Goal: Check status: Check status

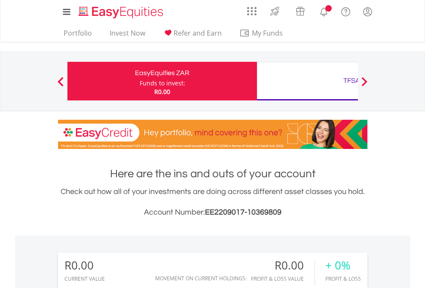
scroll to position [82, 135]
click at [140, 81] on div "Funds to invest:" at bounding box center [163, 83] width 46 height 9
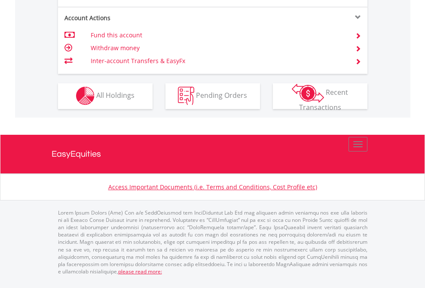
scroll to position [803, 0]
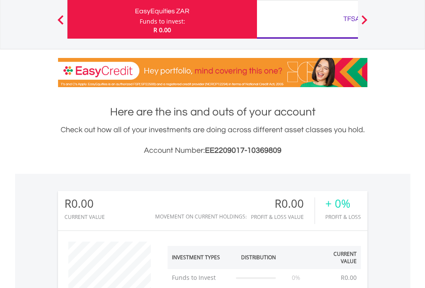
click at [307, 19] on div "TFSA" at bounding box center [351, 19] width 179 height 12
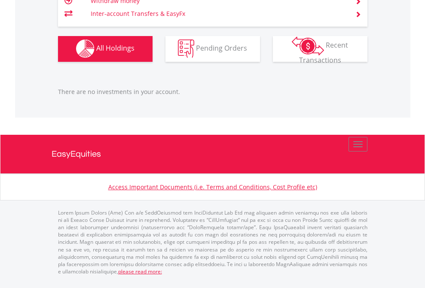
scroll to position [82, 135]
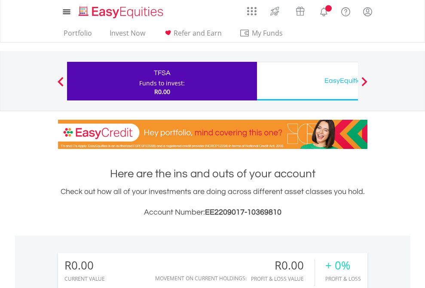
scroll to position [82, 135]
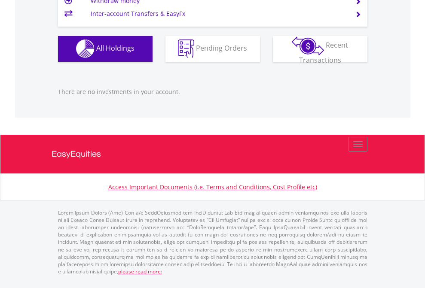
scroll to position [850, 0]
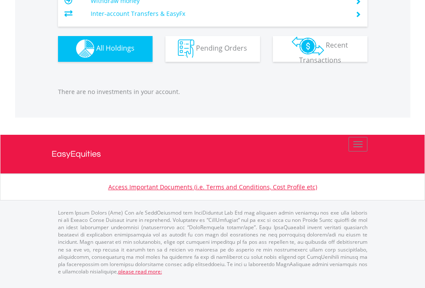
scroll to position [850, 0]
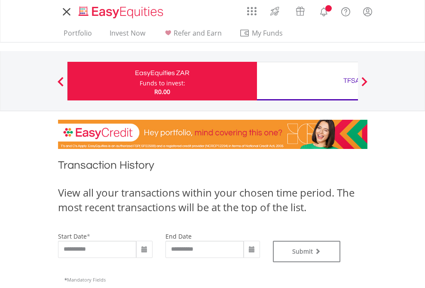
type input "**********"
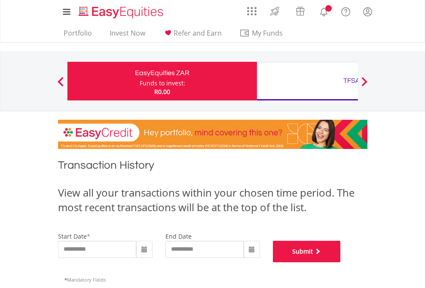
click at [341, 262] on button "Submit" at bounding box center [307, 251] width 68 height 21
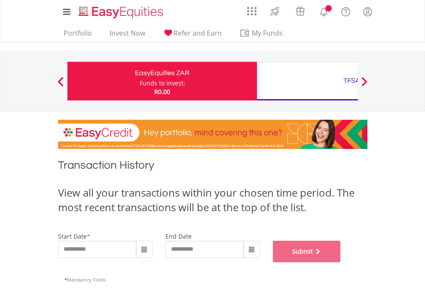
scroll to position [348, 0]
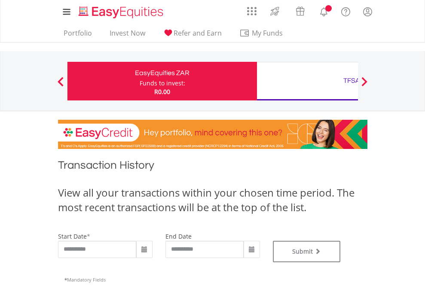
click at [307, 81] on div "TFSA" at bounding box center [351, 81] width 179 height 12
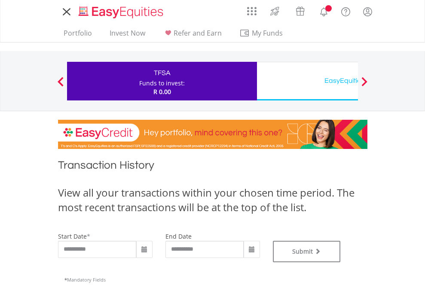
type input "**********"
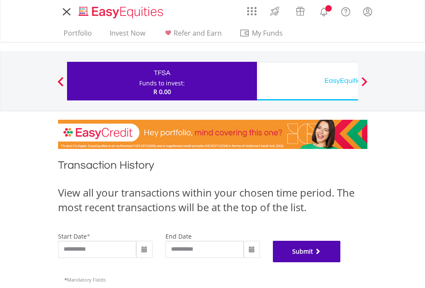
click at [341, 262] on button "Submit" at bounding box center [307, 251] width 68 height 21
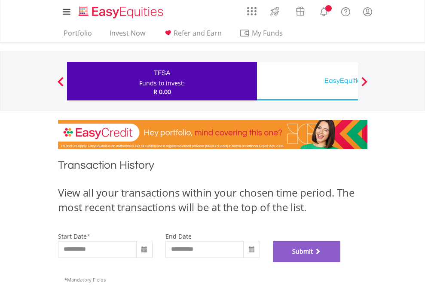
scroll to position [348, 0]
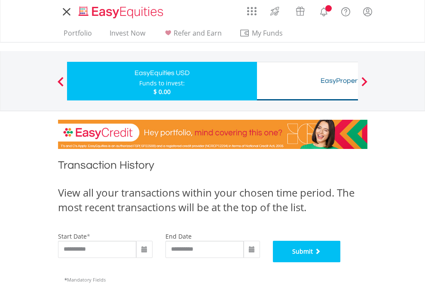
click at [341, 262] on button "Submit" at bounding box center [307, 251] width 68 height 21
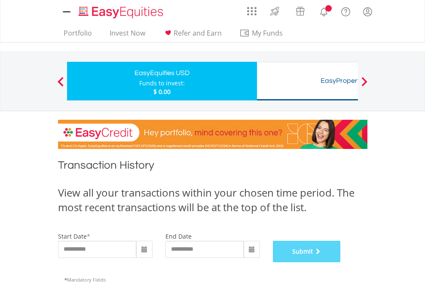
scroll to position [348, 0]
